Goal: Task Accomplishment & Management: Manage account settings

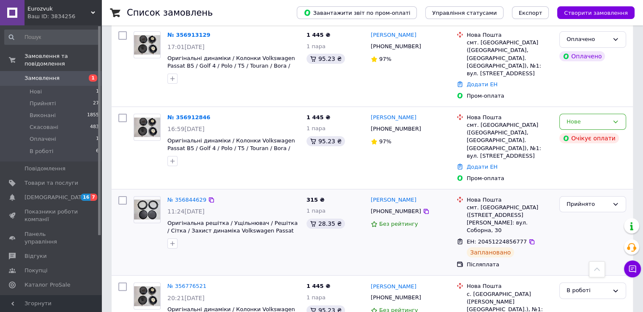
scroll to position [127, 0]
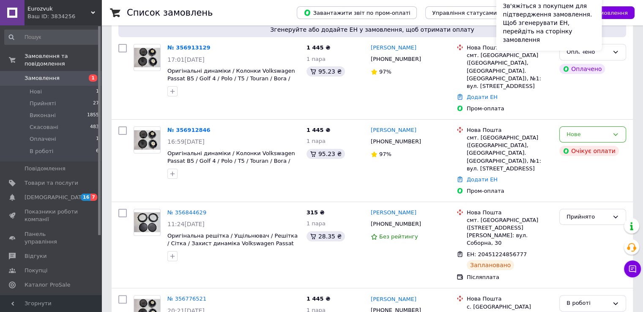
click at [593, 44] on div "Зв'яжіться з покупцем для підтвердження замовлення. Щоб згенерувати ЕН, перейді…" at bounding box center [549, 23] width 106 height 56
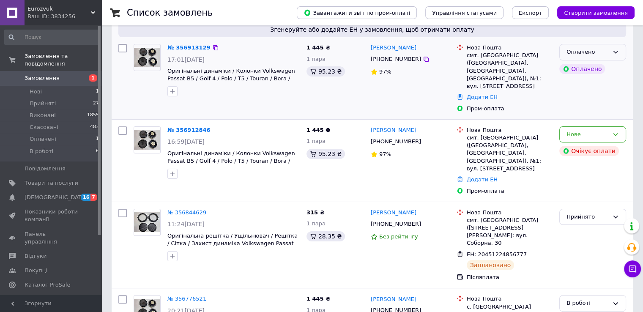
click at [607, 48] on div "Оплачено" at bounding box center [587, 52] width 42 height 9
click at [594, 63] on li "Прийнято" at bounding box center [592, 70] width 66 height 16
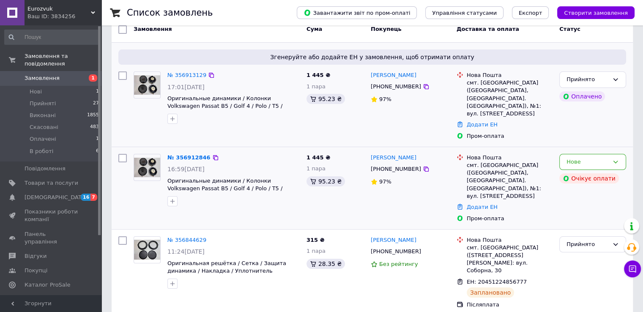
scroll to position [85, 0]
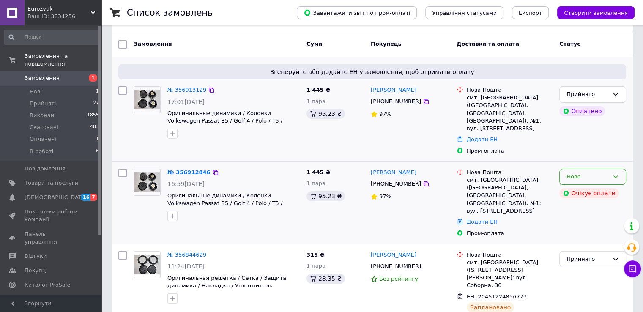
click at [612, 173] on icon at bounding box center [615, 176] width 7 height 7
click at [592, 218] on li "Скасовано" at bounding box center [592, 226] width 66 height 16
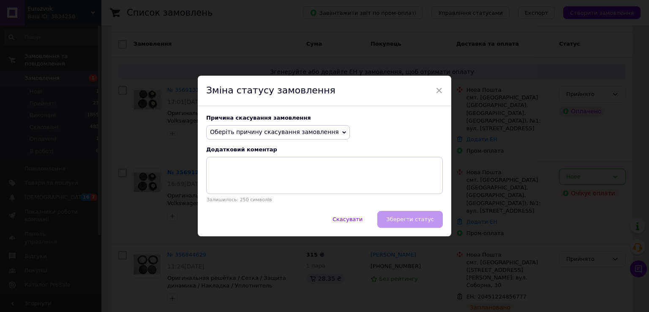
click at [281, 131] on span "Оберіть причину скасування замовлення" at bounding box center [274, 131] width 129 height 7
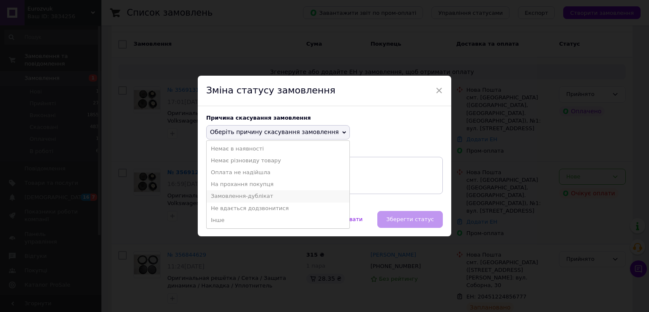
click at [257, 197] on li "Замовлення-дублікат" at bounding box center [278, 196] width 143 height 12
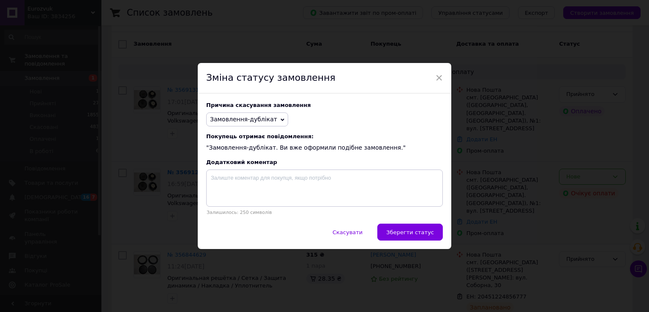
click at [271, 121] on span "Замовлення-дублікат" at bounding box center [247, 119] width 82 height 14
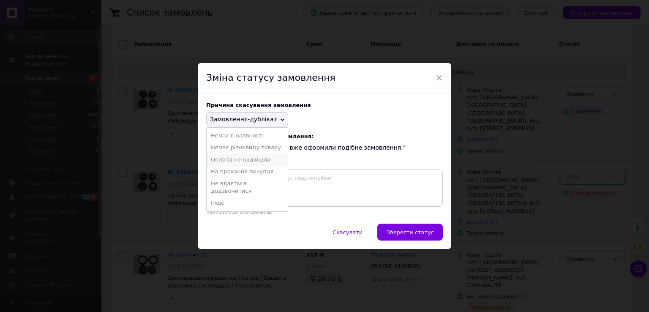
click at [259, 159] on li "Оплата не надійшла" at bounding box center [247, 160] width 81 height 12
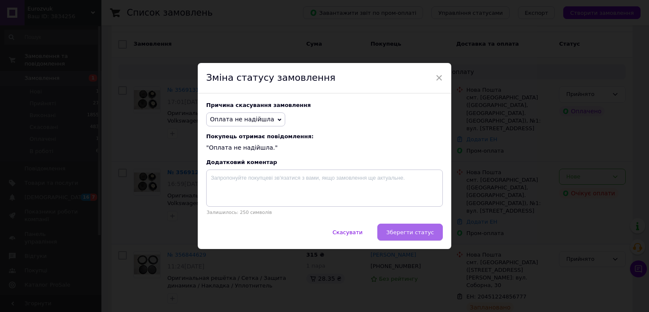
click at [416, 230] on span "Зберегти статус" at bounding box center [410, 232] width 48 height 6
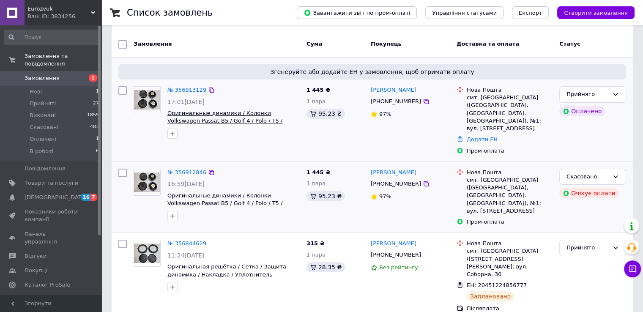
click at [253, 112] on span "Оригинальные динамики / Колонки Volkswagen Passat B5 / Golf 4 / Polo / T5 / Tou…" at bounding box center [224, 121] width 115 height 22
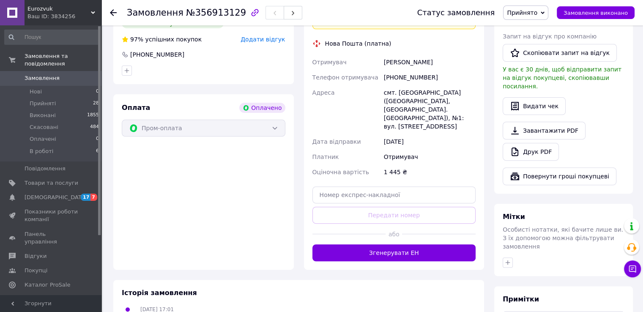
scroll to position [254, 0]
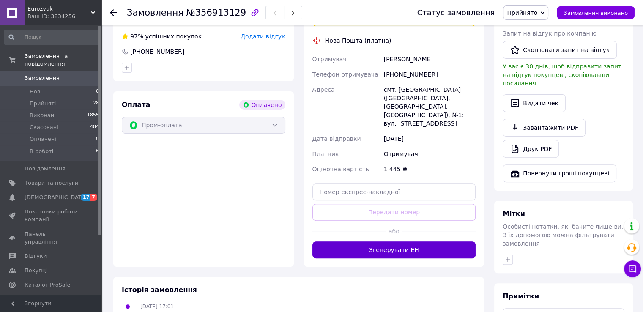
click at [424, 241] on button "Згенерувати ЕН" at bounding box center [394, 249] width 164 height 17
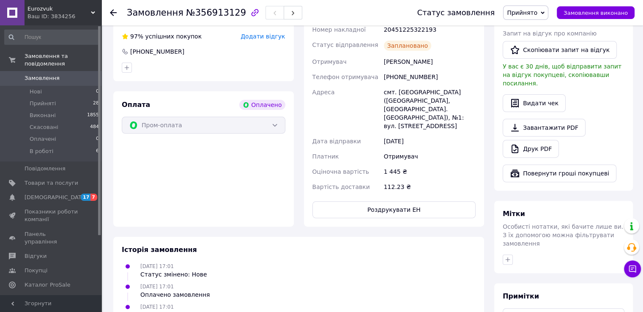
scroll to position [211, 0]
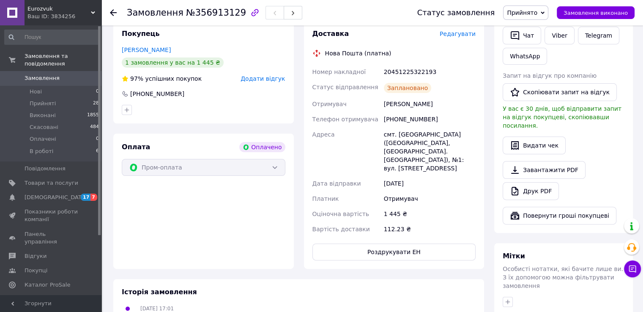
click at [413, 64] on div "20451225322193" at bounding box center [429, 71] width 95 height 15
copy div "20451225322193"
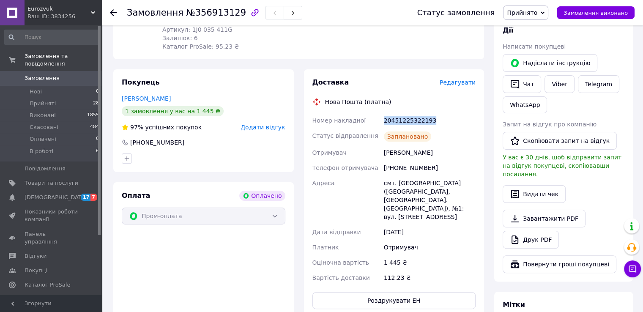
scroll to position [42, 0]
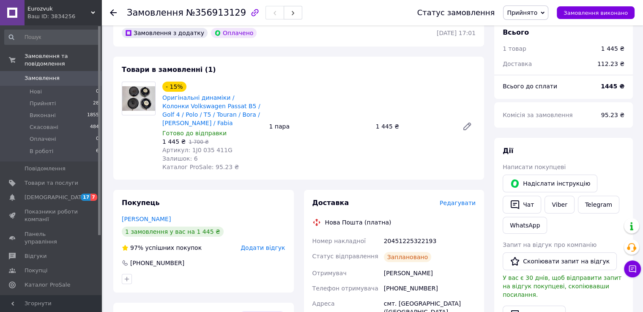
click at [112, 12] on use at bounding box center [113, 12] width 7 height 7
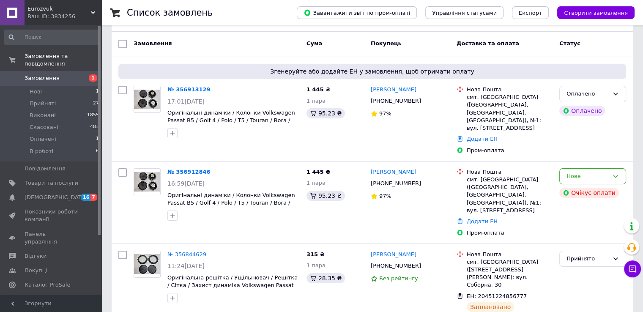
scroll to position [85, 0]
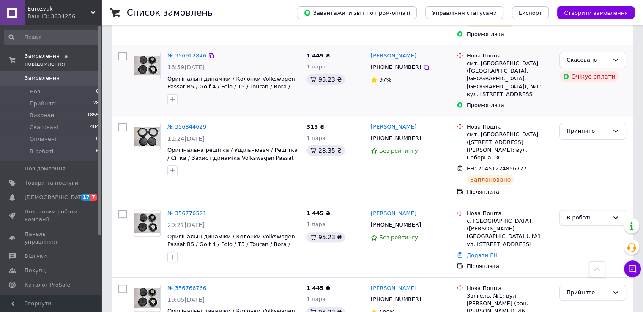
scroll to position [85, 0]
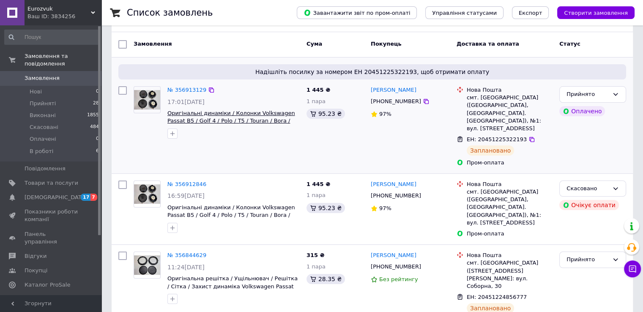
click at [285, 110] on span "Оригінальні динаміки / Колонки Volkswagen Passat B5 / Golf 4 / Polo / T5 / Tour…" at bounding box center [231, 121] width 128 height 22
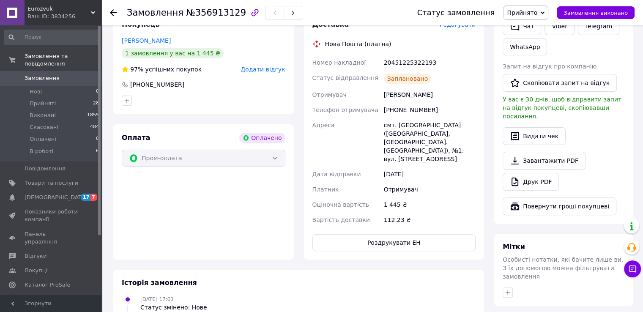
scroll to position [226, 0]
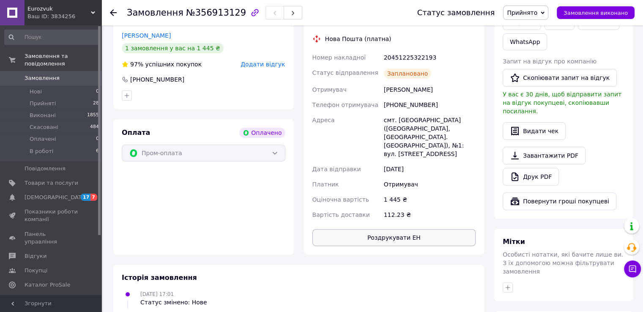
click at [401, 229] on button "Роздрукувати ЕН" at bounding box center [394, 237] width 164 height 17
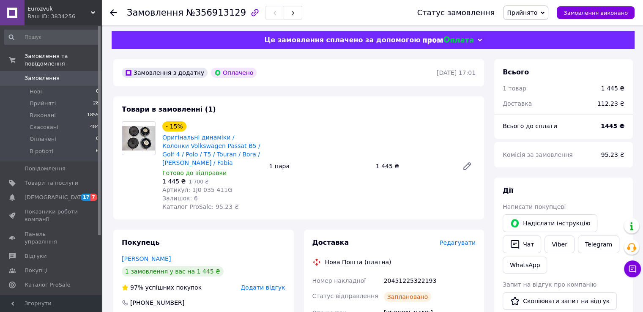
scroll to position [0, 0]
